Goal: Task Accomplishment & Management: Complete application form

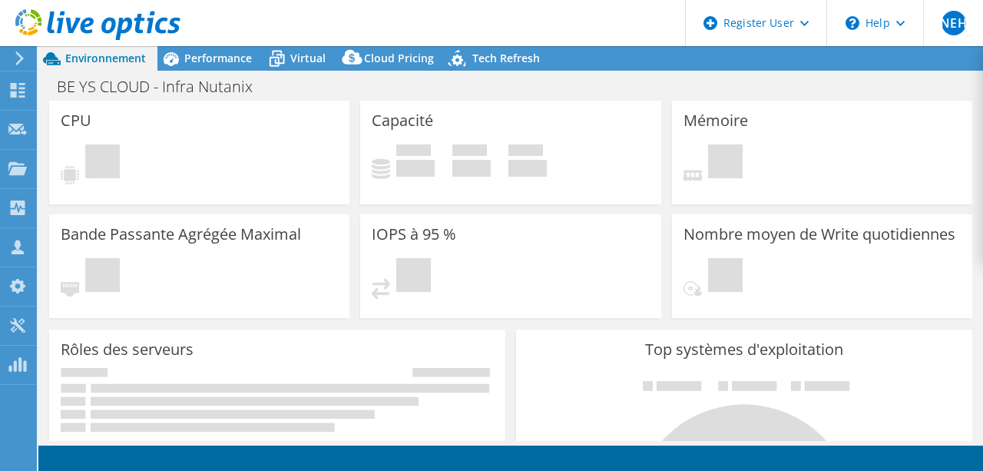
select select "USD"
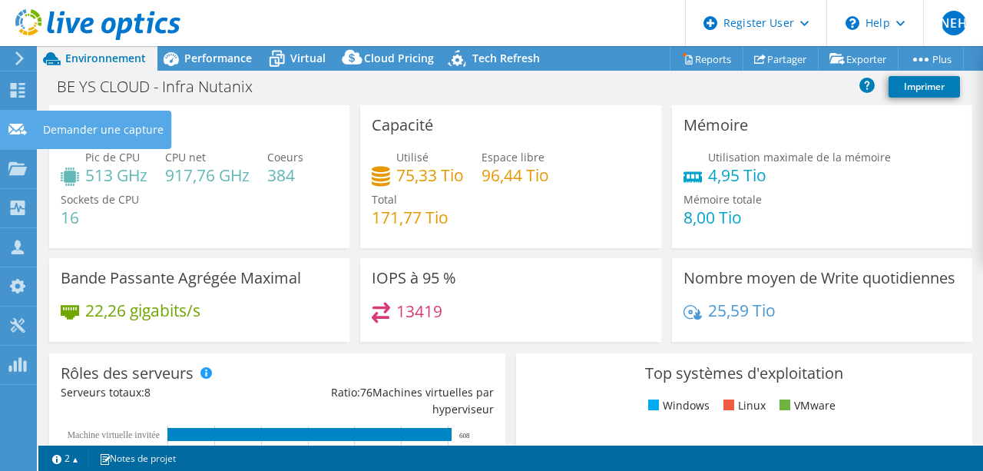
click at [21, 125] on use at bounding box center [17, 129] width 18 height 12
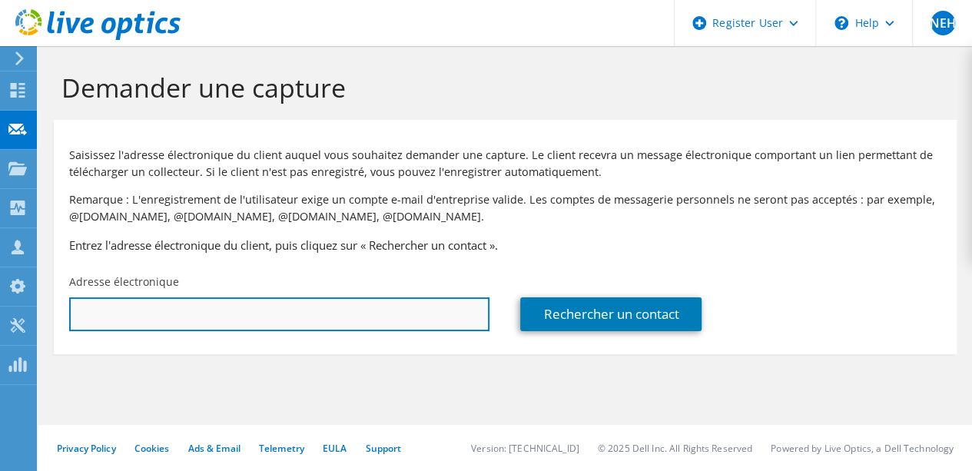
click at [279, 313] on input "text" at bounding box center [279, 314] width 420 height 34
paste input "j.tavernier@agiradom.com"
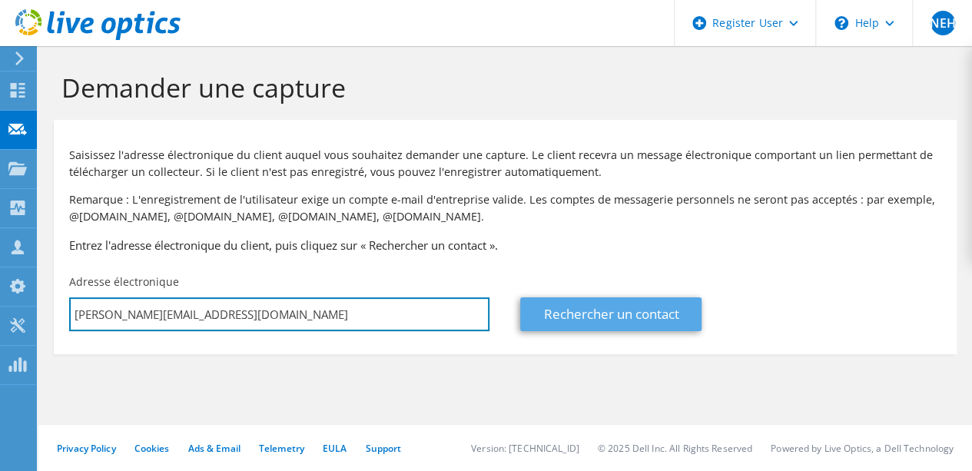
type input "j.tavernier@agiradom.com"
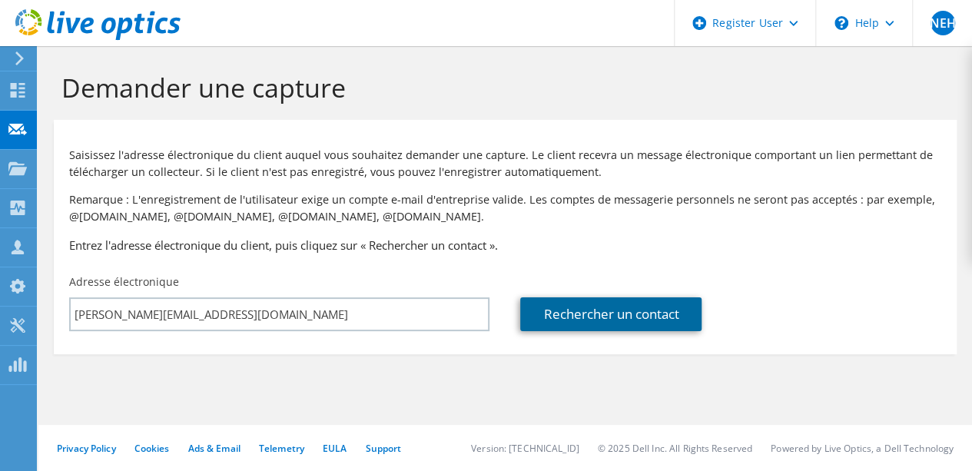
click at [580, 316] on link "Rechercher un contact" at bounding box center [610, 314] width 181 height 34
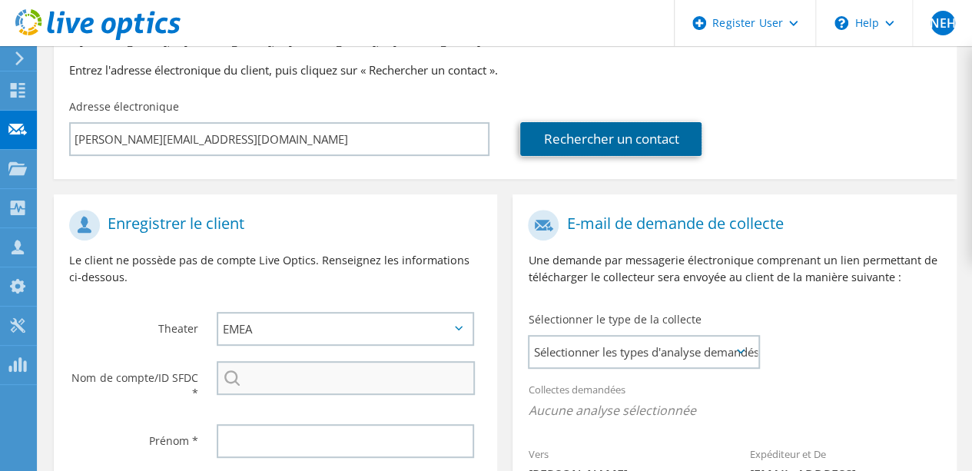
scroll to position [154, 0]
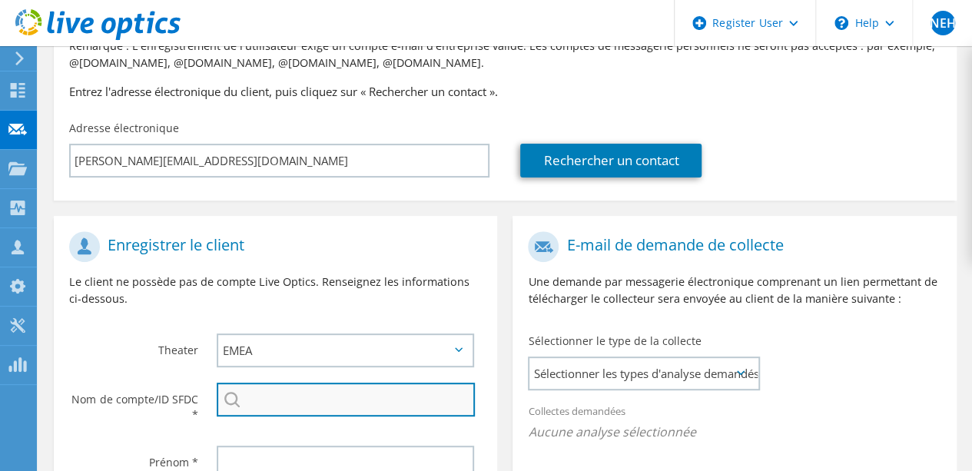
click at [317, 402] on input "search" at bounding box center [346, 400] width 258 height 34
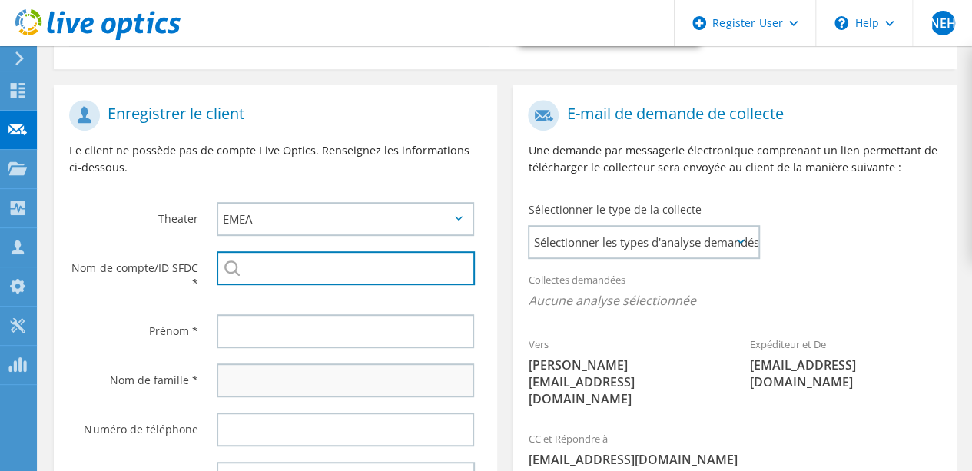
scroll to position [307, 0]
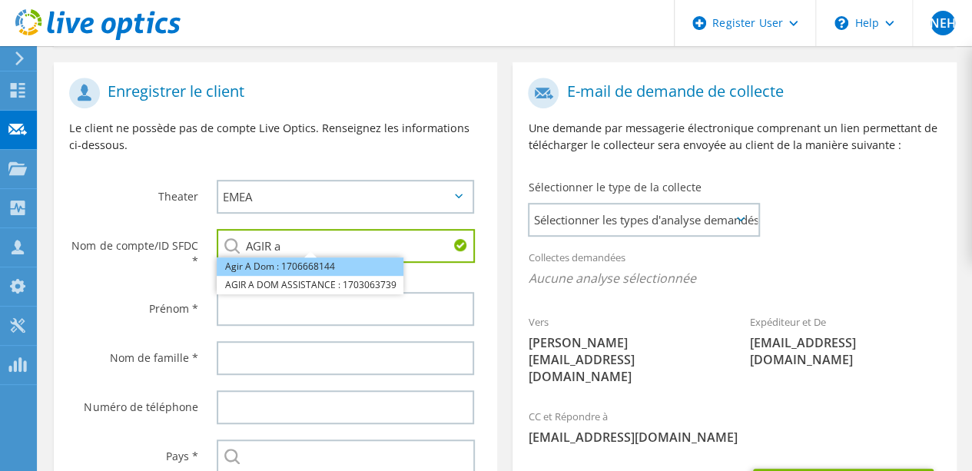
click at [347, 260] on li "Agir A Dom : 1706668144" at bounding box center [310, 266] width 187 height 18
type input "Agir A Dom : 1706668144"
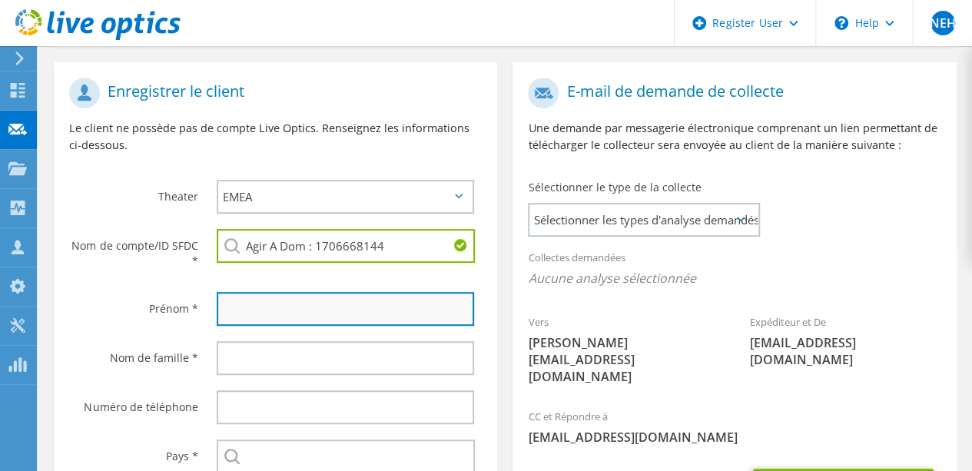
click at [317, 302] on input "text" at bounding box center [345, 309] width 257 height 34
paste input "Jérôme"
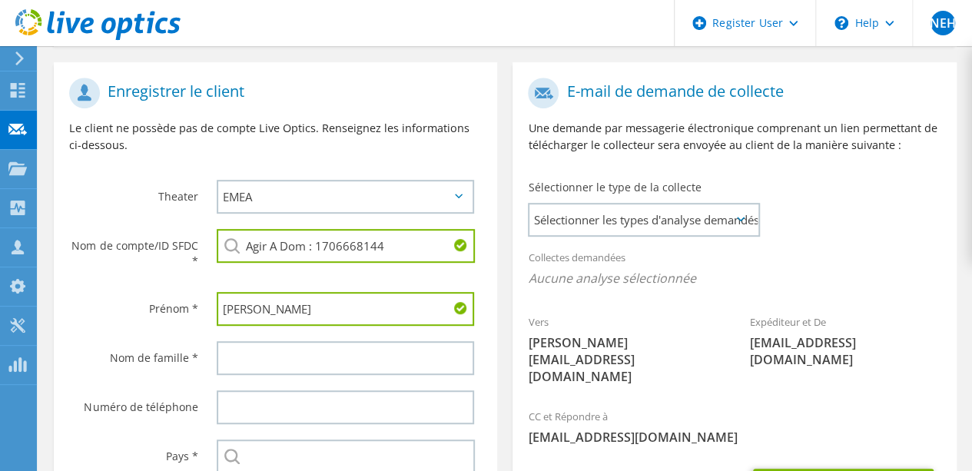
type input "Jérôme"
click at [275, 379] on div at bounding box center [349, 357] width 296 height 49
click at [282, 358] on input "text" at bounding box center [345, 358] width 257 height 34
paste input "TAVERNIER"
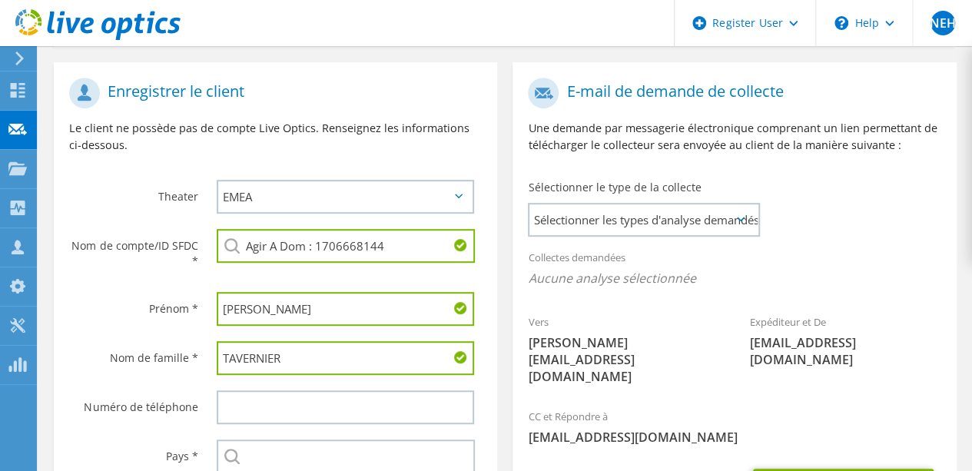
scroll to position [384, 0]
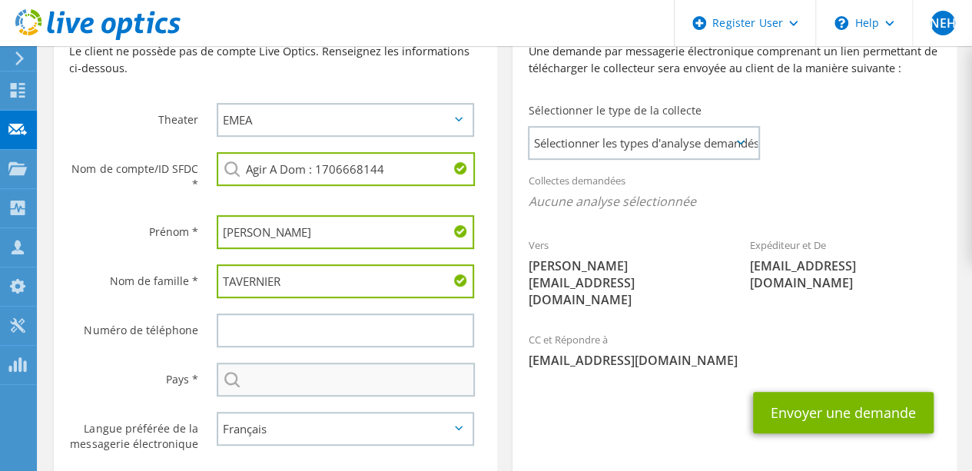
type input "TAVERNIER"
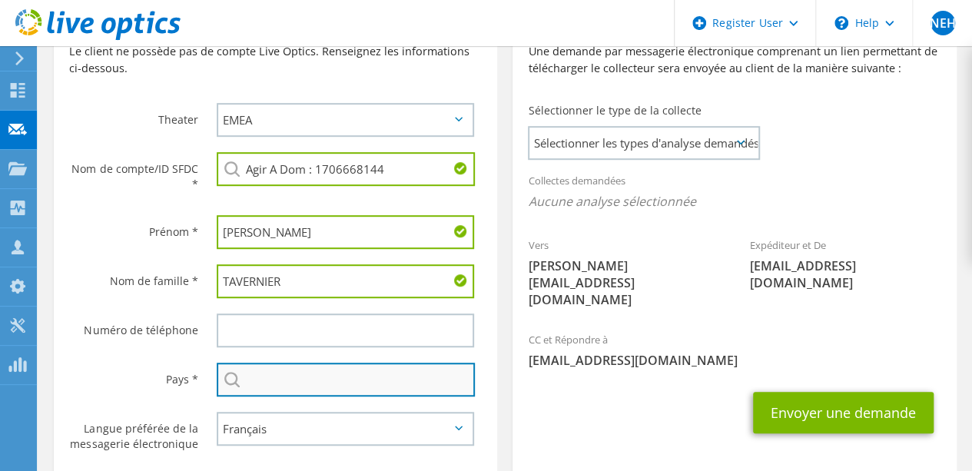
click at [261, 388] on input "text" at bounding box center [346, 380] width 258 height 34
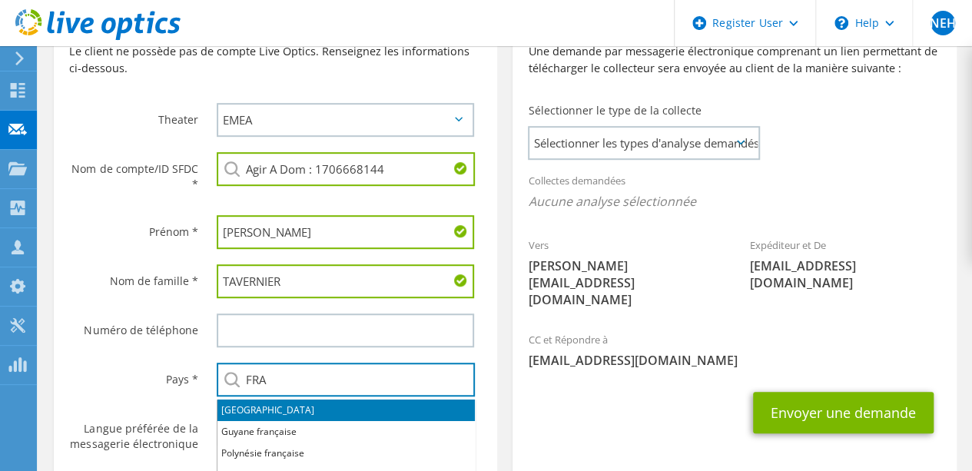
click at [281, 405] on li "France" at bounding box center [345, 411] width 257 height 22
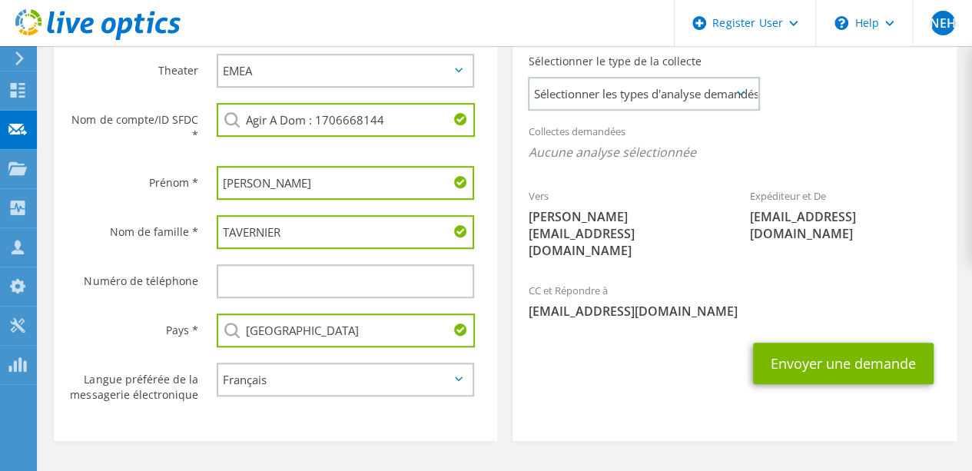
scroll to position [329, 0]
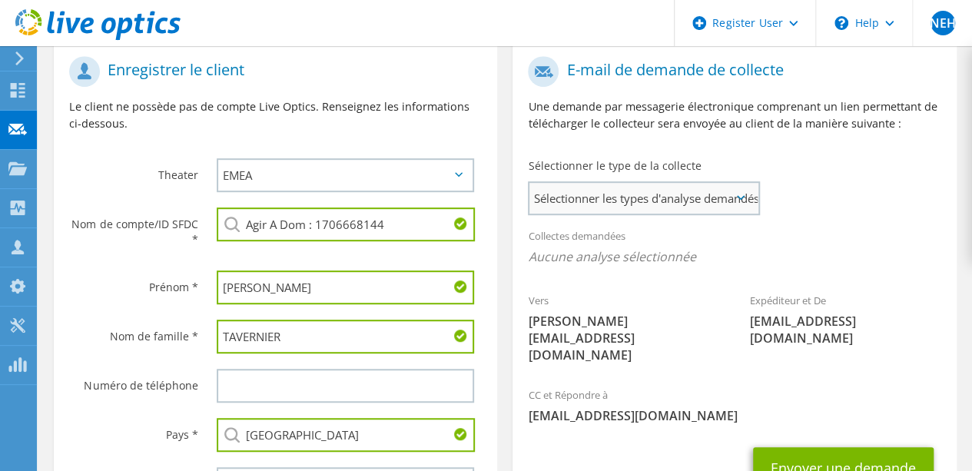
type input "France"
click at [653, 212] on span "Sélectionner les types d'analyse demandés" at bounding box center [643, 198] width 228 height 31
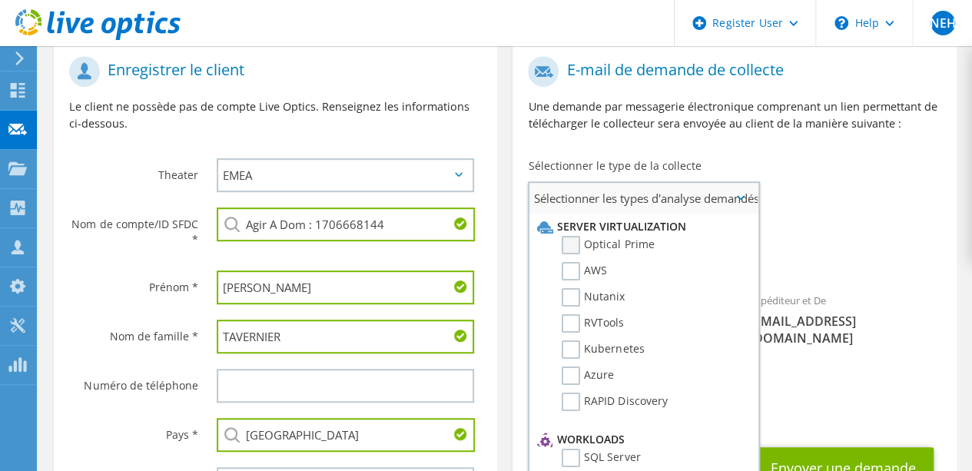
click at [595, 244] on label "Optical Prime" at bounding box center [608, 245] width 92 height 18
click at [0, 0] on input "Optical Prime" at bounding box center [0, 0] width 0 height 0
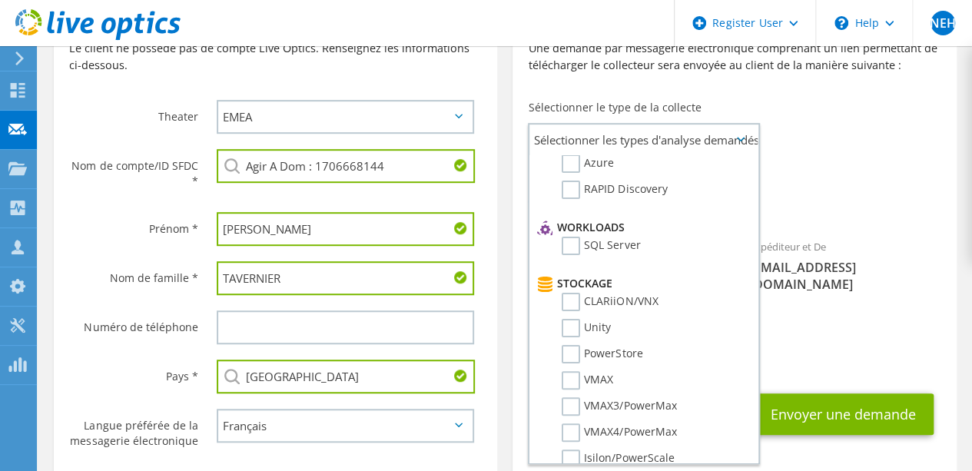
scroll to position [406, 0]
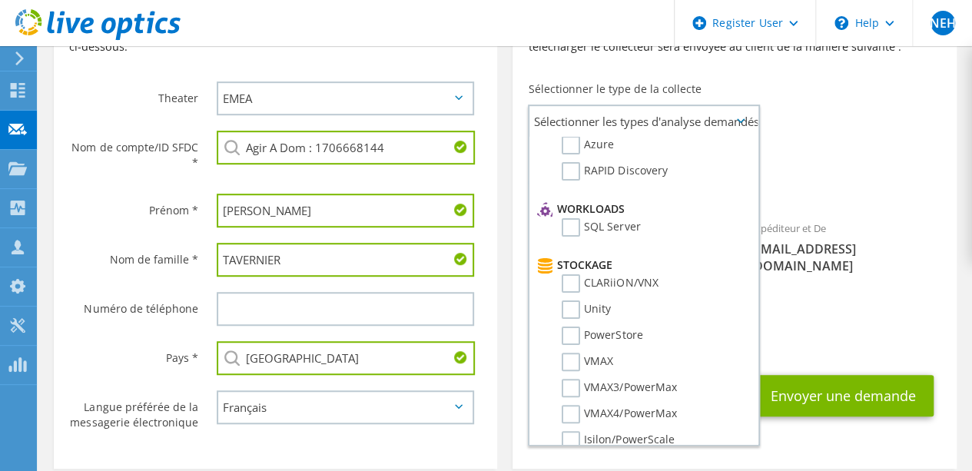
click at [827, 238] on div "Expéditeur et De liveoptics@liveoptics.com" at bounding box center [846, 247] width 222 height 70
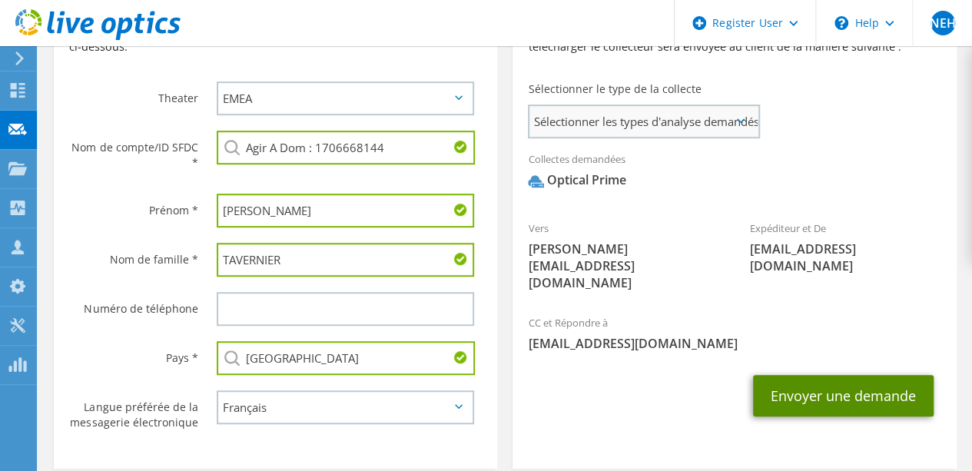
drag, startPoint x: 842, startPoint y: 363, endPoint x: 744, endPoint y: 130, distance: 252.4
click at [801, 132] on section "E-mail de demande de collecte Une demande par messagerie électronique comprenan…" at bounding box center [733, 216] width 443 height 505
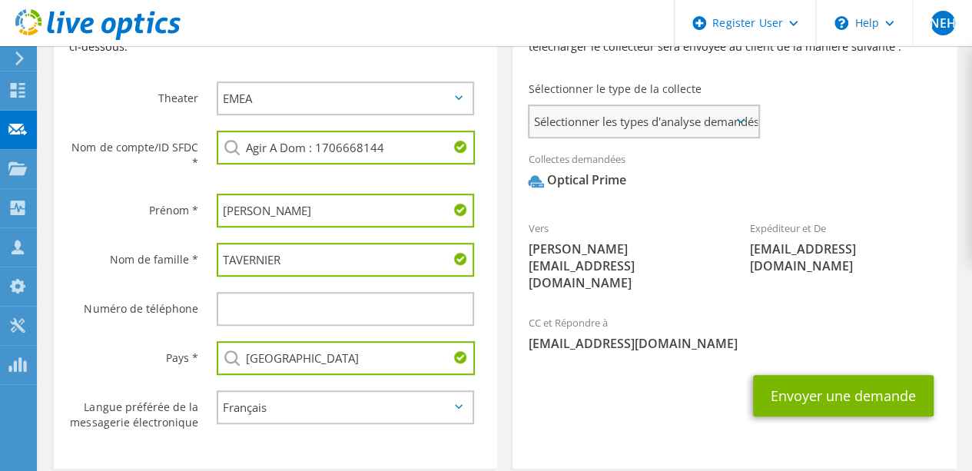
click at [741, 124] on span "Sélectionner les types d'analyse demandés" at bounding box center [643, 121] width 228 height 31
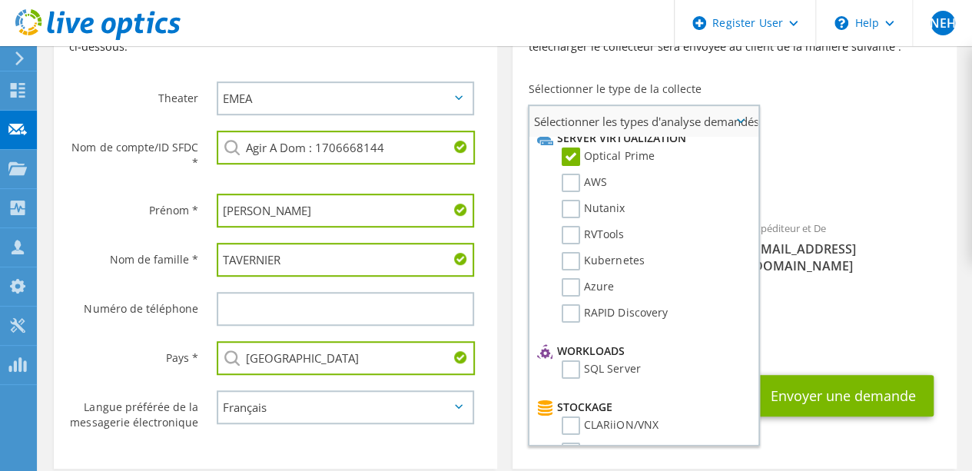
scroll to position [0, 0]
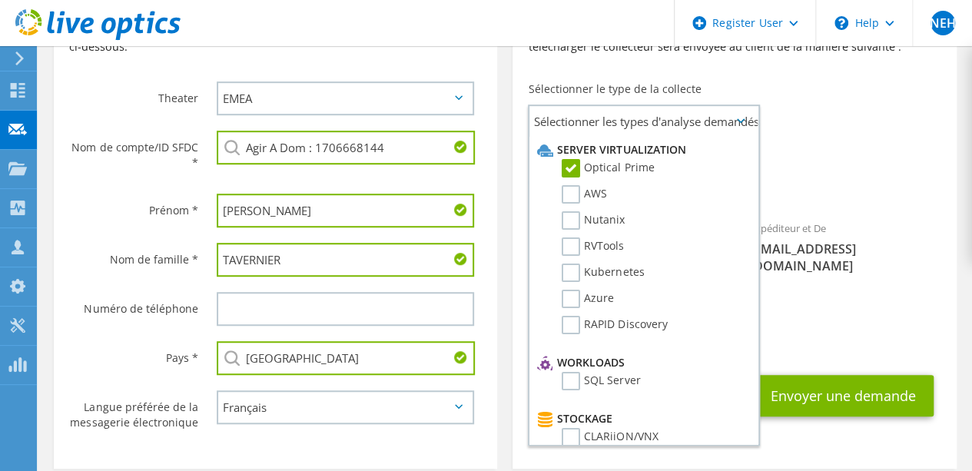
click at [789, 217] on div "Expéditeur et De liveoptics@liveoptics.com" at bounding box center [846, 247] width 222 height 70
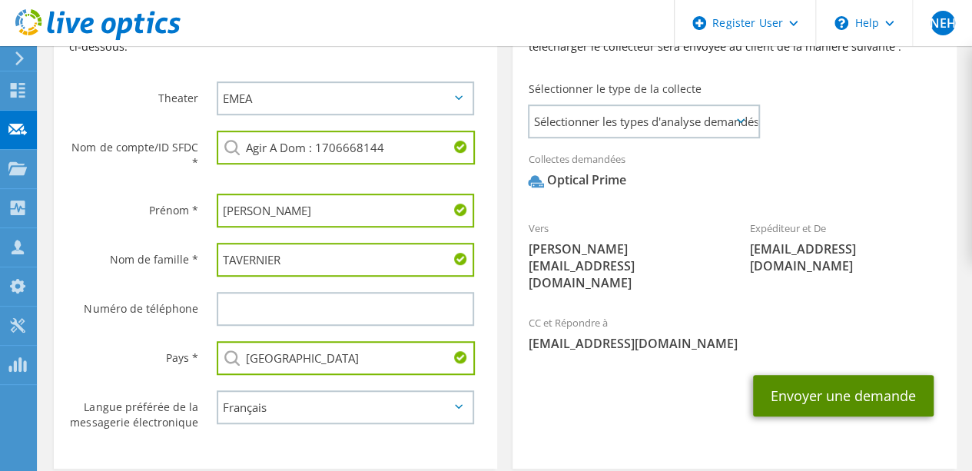
click at [831, 375] on button "Envoyer une demande" at bounding box center [843, 395] width 181 height 41
